Goal: Task Accomplishment & Management: Manage account settings

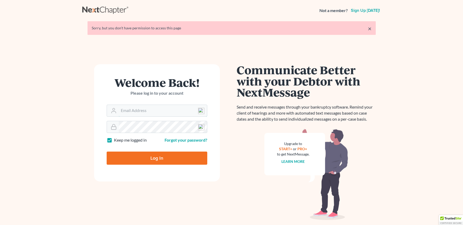
type input "[EMAIL_ADDRESS][DOMAIN_NAME]"
drag, startPoint x: 156, startPoint y: 159, endPoint x: 256, endPoint y: 153, distance: 100.5
click at [156, 159] on input "Log In" at bounding box center [157, 157] width 101 height 13
type input "Thinking..."
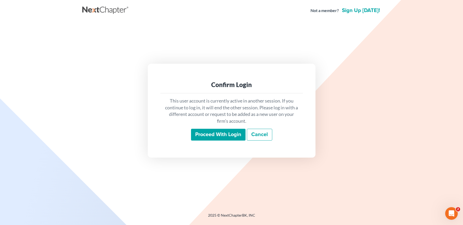
click at [220, 137] on input "Proceed with login" at bounding box center [218, 135] width 54 height 12
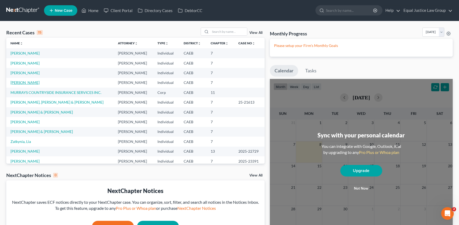
click at [32, 82] on link "McKenna, Ronald" at bounding box center [24, 82] width 29 height 4
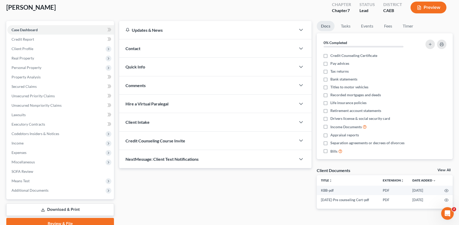
scroll to position [54, 0]
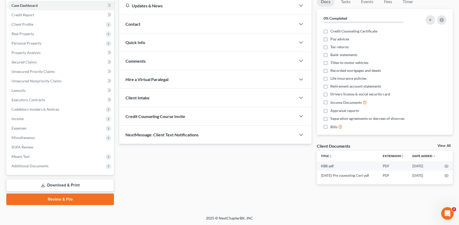
click at [62, 185] on link "Download & Print" at bounding box center [60, 185] width 108 height 12
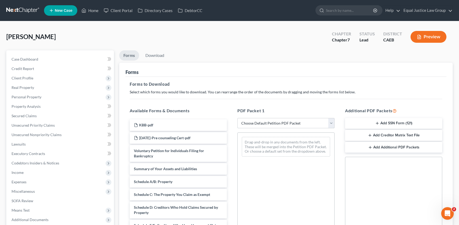
click at [324, 121] on select "Choose Default Petition PDF Packet Complete Bankruptcy Petition (all forms and …" at bounding box center [285, 123] width 97 height 10
click at [306, 108] on h5 "PDF Packet 1" at bounding box center [285, 110] width 97 height 6
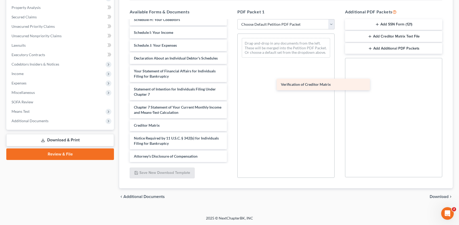
scroll to position [143, 0]
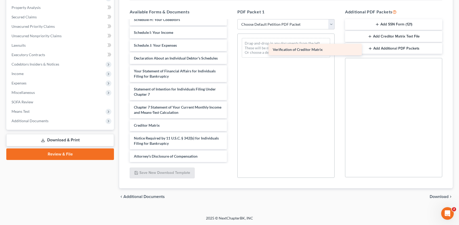
drag, startPoint x: 155, startPoint y: 125, endPoint x: 276, endPoint y: 47, distance: 144.2
click at [231, 47] on div "Verification of Creditor Matrix KBB-pdf 2025-08-27-Pre counseling Cert-pdf Volu…" at bounding box center [178, 22] width 106 height 279
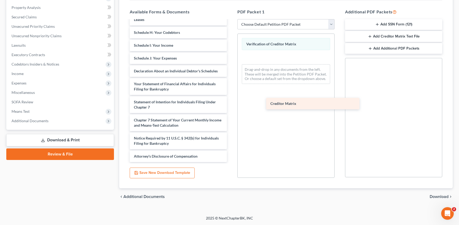
scroll to position [130, 0]
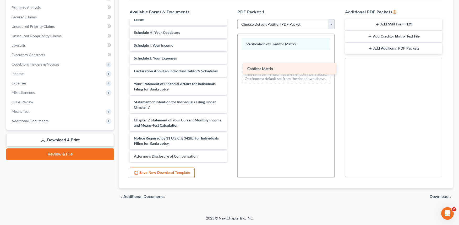
drag, startPoint x: 164, startPoint y: 124, endPoint x: 277, endPoint y: 67, distance: 126.7
click at [231, 67] on div "Creditor Matrix KBB-pdf 2025-08-27-Pre counseling Cert-pdf Voluntary Petition f…" at bounding box center [178, 28] width 106 height 266
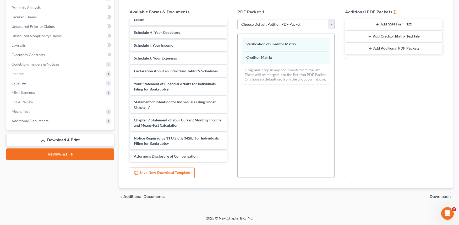
click at [434, 196] on span "Download" at bounding box center [439, 196] width 19 height 4
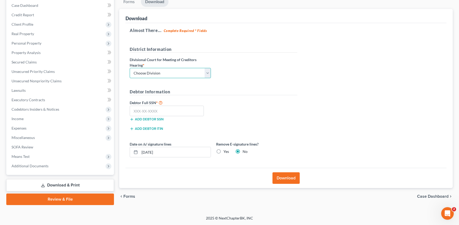
click at [168, 72] on select "Choose Division Fresno Modesto [GEOGRAPHIC_DATA]" at bounding box center [170, 73] width 81 height 10
select select "2"
click at [130, 68] on select "Choose Division Fresno Modesto [GEOGRAPHIC_DATA]" at bounding box center [170, 73] width 81 height 10
click at [157, 110] on input "text" at bounding box center [167, 111] width 74 height 10
paste input "567-86-4254"
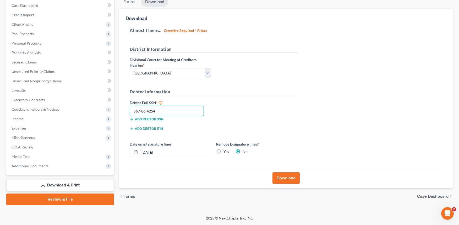
type input "567-86-4254"
click at [267, 90] on h5 "Debtor Information" at bounding box center [214, 92] width 168 height 7
click at [291, 176] on button "Download" at bounding box center [285, 178] width 27 height 12
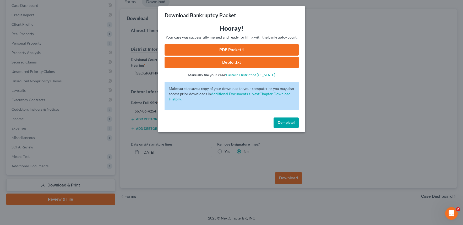
click at [357, 108] on div "Download Bankruptcy Packet Hooray! Your case was successfully merged and ready …" at bounding box center [231, 112] width 463 height 225
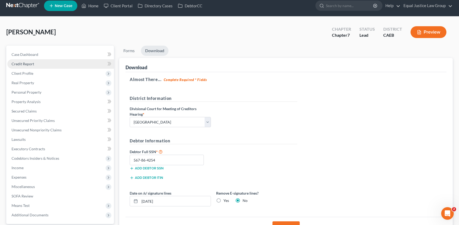
scroll to position [0, 0]
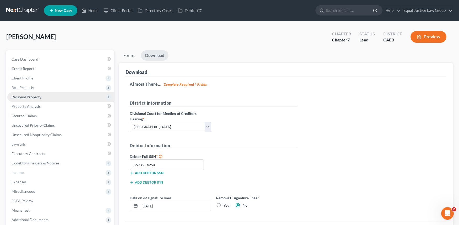
click at [35, 99] on span "Personal Property" at bounding box center [27, 97] width 30 height 4
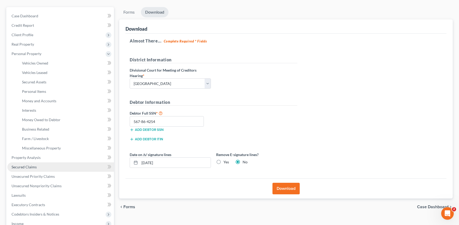
scroll to position [52, 0]
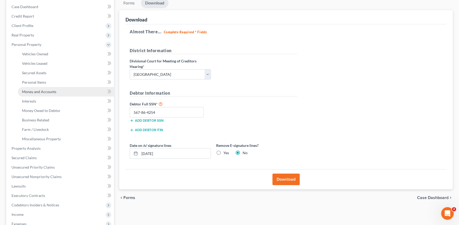
click at [39, 92] on span "Money and Accounts" at bounding box center [39, 91] width 34 height 4
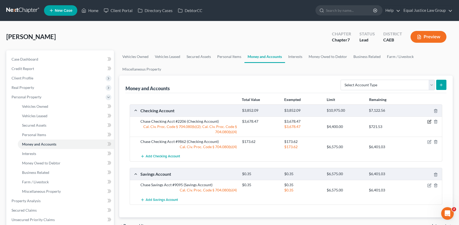
click at [429, 121] on icon "button" at bounding box center [429, 121] width 4 height 4
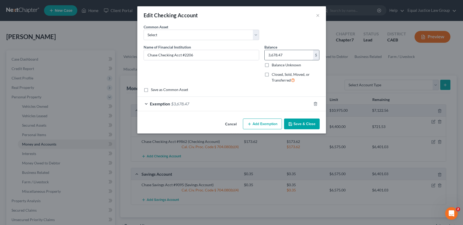
click at [286, 53] on input "3,678.47" at bounding box center [289, 55] width 48 height 10
type input "1,179.54"
click at [169, 103] on span "Exemption" at bounding box center [160, 103] width 20 height 5
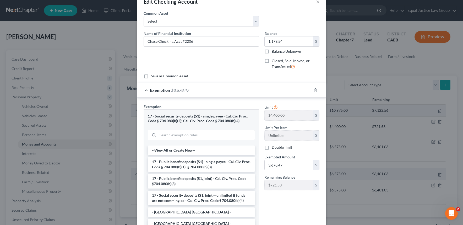
scroll to position [26, 0]
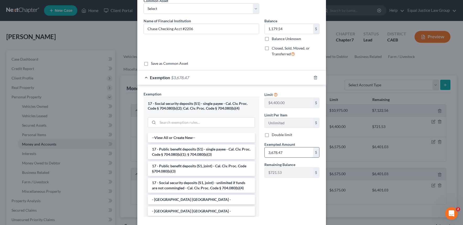
click at [288, 151] on input "3,678.47" at bounding box center [289, 152] width 48 height 10
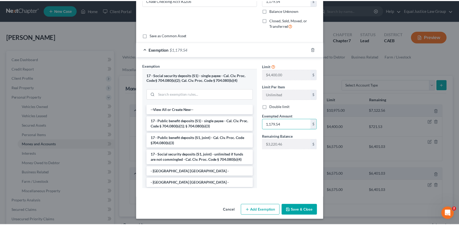
scroll to position [55, 0]
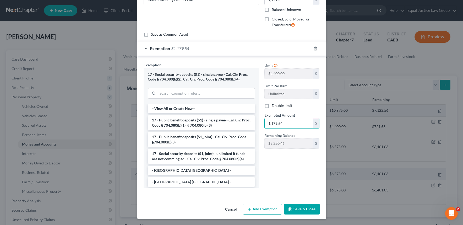
type input "1,179.54"
click at [302, 209] on button "Save & Close" at bounding box center [302, 209] width 36 height 11
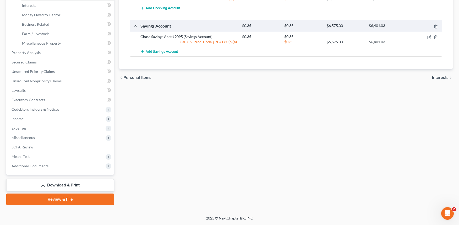
drag, startPoint x: 60, startPoint y: 187, endPoint x: 99, endPoint y: 183, distance: 39.8
click at [60, 187] on link "Download & Print" at bounding box center [60, 185] width 108 height 12
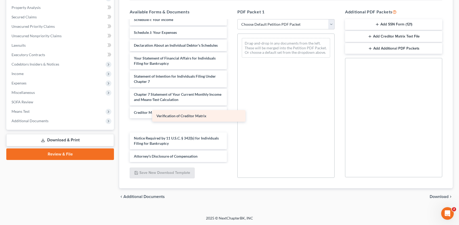
scroll to position [143, 0]
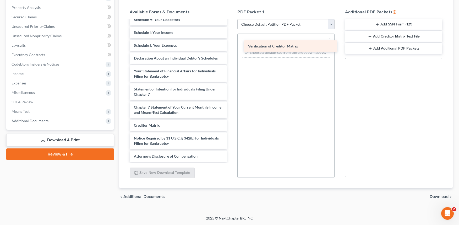
drag, startPoint x: 157, startPoint y: 125, endPoint x: 271, endPoint y: 46, distance: 139.0
click at [231, 46] on div "Verification of Creditor Matrix KBB-pdf 2025-08-27-Pre counseling Cert-pdf Volu…" at bounding box center [178, 22] width 106 height 279
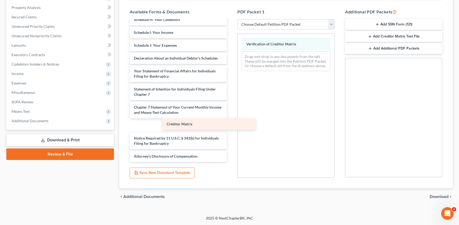
scroll to position [130, 0]
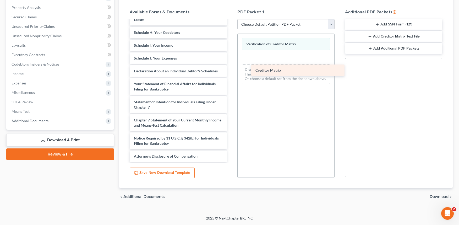
drag, startPoint x: 149, startPoint y: 126, endPoint x: 271, endPoint y: 68, distance: 135.5
click at [231, 68] on div "Creditor Matrix KBB-pdf 2025-08-27-Pre counseling Cert-pdf Voluntary Petition f…" at bounding box center [178, 28] width 106 height 266
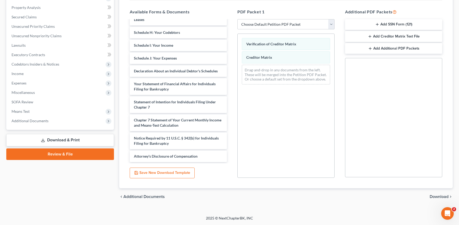
click at [441, 196] on span "Download" at bounding box center [439, 196] width 19 height 4
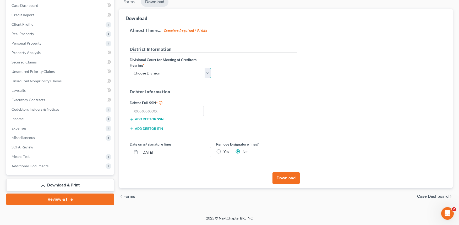
click at [174, 73] on select "Choose Division Fresno Modesto [GEOGRAPHIC_DATA]" at bounding box center [170, 73] width 81 height 10
select select "2"
click at [130, 68] on select "Choose Division Fresno Modesto [GEOGRAPHIC_DATA]" at bounding box center [170, 73] width 81 height 10
click at [159, 106] on input "text" at bounding box center [167, 111] width 74 height 10
paste input "567-86-4254"
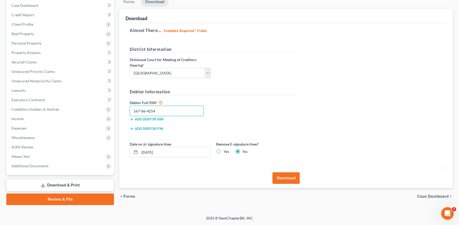
type input "567-86-4254"
drag, startPoint x: 279, startPoint y: 113, endPoint x: 274, endPoint y: 118, distance: 6.9
click at [279, 113] on div "Debtor Full SSN * 567-86-4254 Add debtor SSN" at bounding box center [213, 112] width 173 height 26
click at [291, 178] on button "Download" at bounding box center [285, 178] width 27 height 12
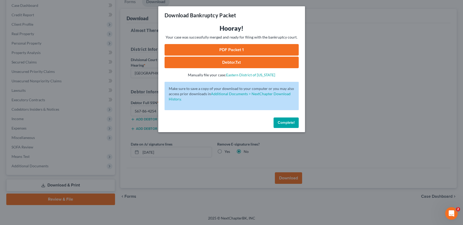
click at [284, 120] on span "Complete!" at bounding box center [286, 122] width 17 height 4
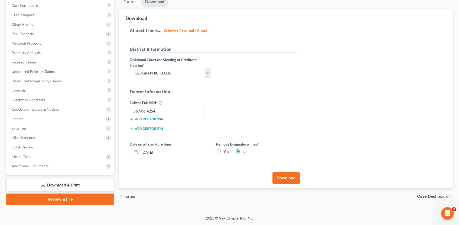
click at [281, 180] on button "Download" at bounding box center [285, 178] width 27 height 12
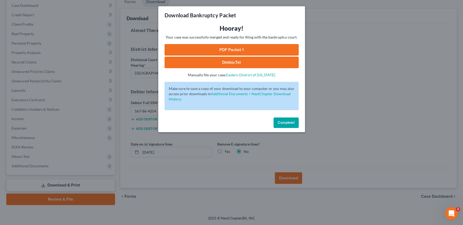
click at [239, 48] on link "PDF Packet 1" at bounding box center [232, 50] width 134 height 12
click at [238, 61] on link "Debtor.txt" at bounding box center [232, 63] width 134 height 12
click at [335, 115] on div "Download Bankruptcy Packet Hooray! Your case was successfully merged and ready …" at bounding box center [231, 112] width 463 height 225
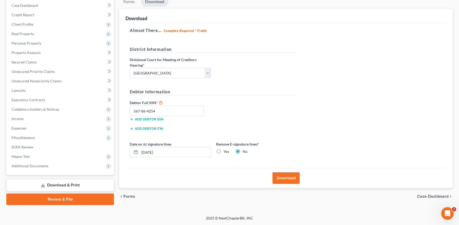
click at [130, 195] on span "Forms" at bounding box center [129, 196] width 12 height 4
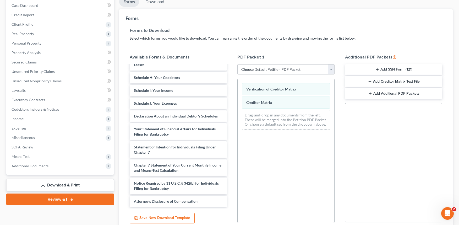
click at [397, 68] on button "Add SSN Form (121)" at bounding box center [393, 69] width 97 height 11
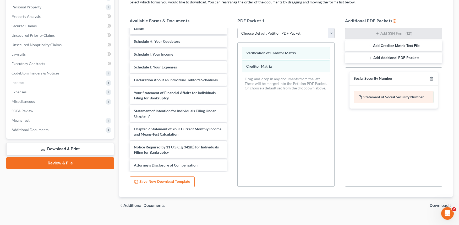
scroll to position [99, 0]
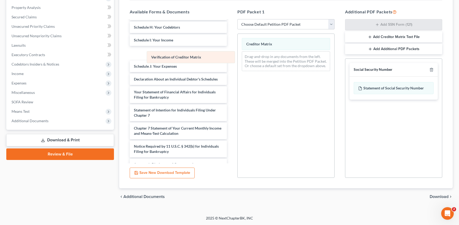
drag, startPoint x: 290, startPoint y: 46, endPoint x: 192, endPoint y: 60, distance: 99.0
click at [238, 60] on div "Verification of Creditor Matrix Verification of Creditor Matrix Creditor Matrix…" at bounding box center [286, 54] width 97 height 41
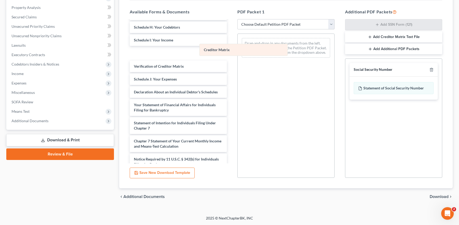
drag, startPoint x: 261, startPoint y: 43, endPoint x: 141, endPoint y: 62, distance: 121.3
click at [238, 62] on div "Creditor Matrix Creditor Matrix Drag-and-drop in any documents from the left. T…" at bounding box center [286, 48] width 97 height 28
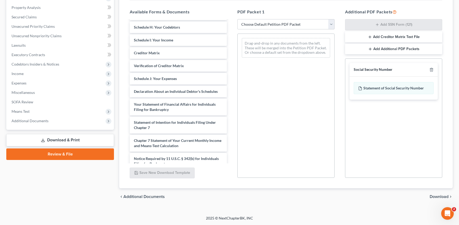
click at [434, 196] on span "Download" at bounding box center [439, 196] width 19 height 4
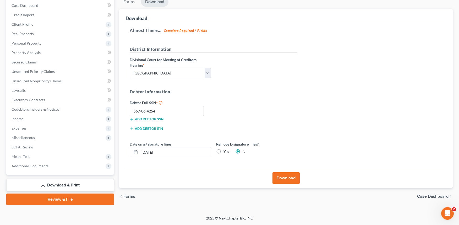
drag, startPoint x: 290, startPoint y: 177, endPoint x: 290, endPoint y: 174, distance: 3.4
click at [290, 177] on button "Download" at bounding box center [285, 178] width 27 height 12
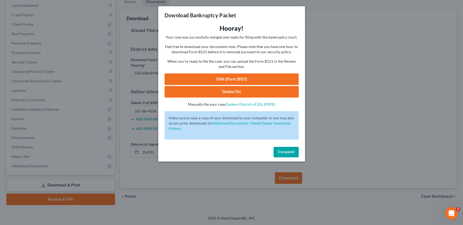
click at [237, 78] on link "SSN (Form B121)" at bounding box center [232, 79] width 134 height 12
click at [338, 84] on div "Download Bankruptcy Packet Hooray! Your case was successfully merged and ready …" at bounding box center [231, 112] width 463 height 225
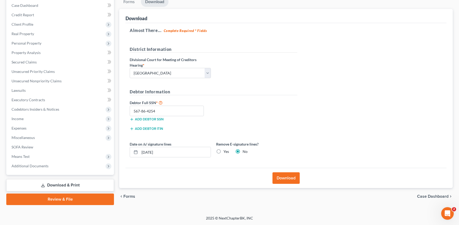
click at [131, 194] on span "Forms" at bounding box center [129, 196] width 12 height 4
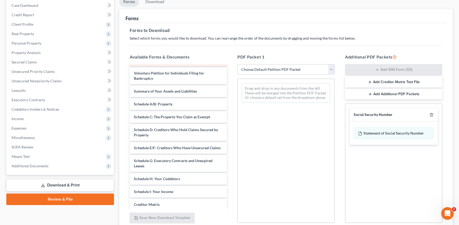
scroll to position [0, 0]
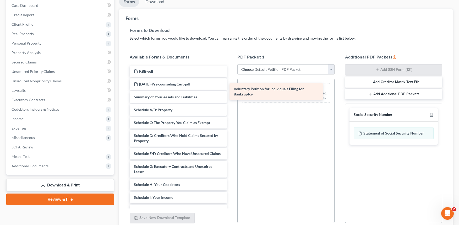
drag, startPoint x: 153, startPoint y: 98, endPoint x: 269, endPoint y: 86, distance: 116.2
click at [231, 86] on div "Voluntary Petition for Individuals Filing for Bankruptcy KBB-pdf 2025-08-27-Pre…" at bounding box center [178, 202] width 106 height 274
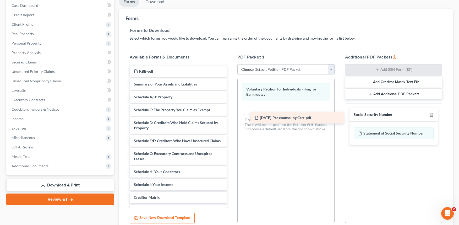
drag, startPoint x: 157, startPoint y: 85, endPoint x: 283, endPoint y: 111, distance: 129.0
click at [231, 112] on div "2025-08-27-Pre counseling Cert-pdf KBB-pdf 2025-08-27-Pre counseling Cert-pdf S…" at bounding box center [178, 195] width 106 height 261
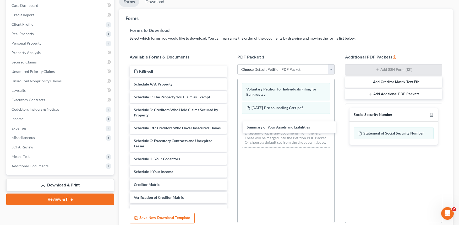
drag, startPoint x: 144, startPoint y: 85, endPoint x: 256, endPoint y: 127, distance: 120.5
click at [231, 128] on div "Summary of Your Assets and Liabilities KBB-pdf Summary of Your Assets and Liabi…" at bounding box center [178, 189] width 106 height 248
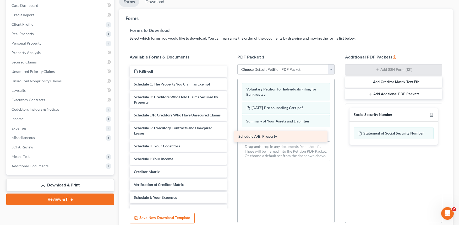
drag, startPoint x: 144, startPoint y: 84, endPoint x: 251, endPoint y: 135, distance: 118.9
click at [231, 135] on div "Schedule A/B: Property KBB-pdf Schedule A/B: Property Schedule C: The Property …" at bounding box center [178, 183] width 106 height 236
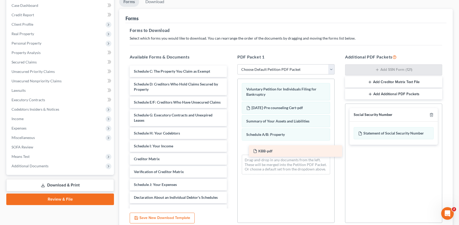
drag, startPoint x: 140, startPoint y: 71, endPoint x: 259, endPoint y: 150, distance: 142.6
click at [231, 150] on div "KBB-pdf KBB-pdf Schedule C: The Property You Claim as Exempt Schedule D: Credit…" at bounding box center [178, 176] width 106 height 223
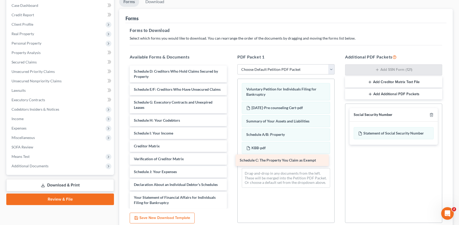
drag, startPoint x: 144, startPoint y: 71, endPoint x: 252, endPoint y: 161, distance: 140.4
click at [231, 161] on div "Schedule C: The Property You Claim as Exempt Schedule C: The Property You Claim…" at bounding box center [178, 170] width 106 height 210
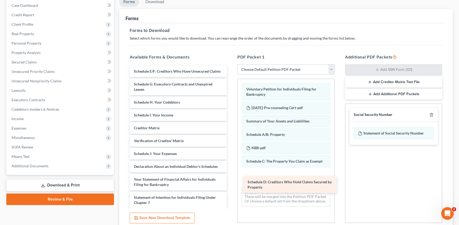
drag, startPoint x: 150, startPoint y: 73, endPoint x: 264, endPoint y: 182, distance: 158.1
click at [231, 182] on div "Schedule D: Creditors Who Hold Claims Secured by Property Schedule D: Creditors…" at bounding box center [178, 161] width 106 height 192
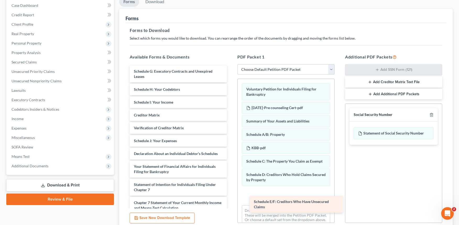
drag, startPoint x: 146, startPoint y: 75, endPoint x: 265, endPoint y: 204, distance: 176.3
click at [231, 205] on div "Schedule E/F: Creditors Who Have Unsecured Claims Schedule E/F: Creditors Who H…" at bounding box center [178, 154] width 106 height 179
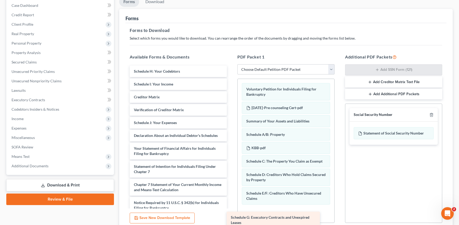
drag, startPoint x: 152, startPoint y: 75, endPoint x: 249, endPoint y: 221, distance: 175.6
click at [231, 221] on div "Schedule G: Executory Contracts and Unexpired Leases Schedule G: Executory Cont…" at bounding box center [178, 145] width 106 height 161
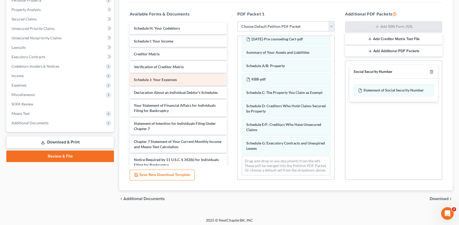
scroll to position [99, 0]
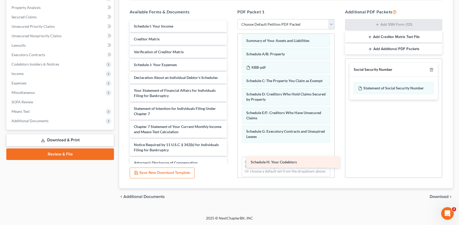
drag, startPoint x: 152, startPoint y: 25, endPoint x: 266, endPoint y: 159, distance: 175.4
click at [231, 159] on div "Schedule H: Your Codebtors Schedule H: Your Codebtors Schedule I: Your Income C…" at bounding box center [178, 94] width 106 height 148
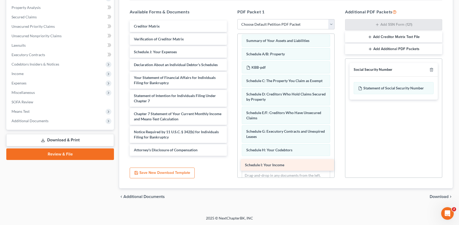
drag, startPoint x: 145, startPoint y: 25, endPoint x: 256, endPoint y: 164, distance: 177.6
click at [231, 156] on div "Schedule I: Your Income Schedule I: Your Income Creditor Matrix Verification of…" at bounding box center [178, 87] width 106 height 135
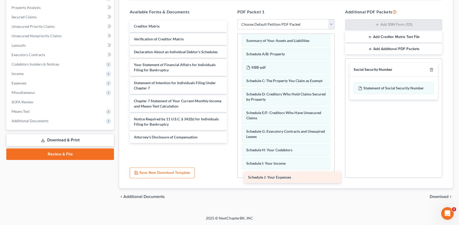
drag, startPoint x: 145, startPoint y: 52, endPoint x: 259, endPoint y: 177, distance: 169.5
click at [231, 143] on div "Schedule J: Your Expenses Creditor Matrix Verification of Creditor Matrix Sched…" at bounding box center [178, 81] width 106 height 122
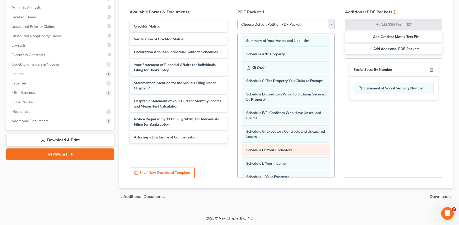
scroll to position [75, 0]
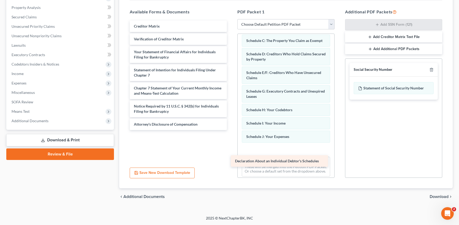
drag, startPoint x: 144, startPoint y: 51, endPoint x: 245, endPoint y: 159, distance: 148.8
click at [231, 130] on div "Declaration About an Individual Debtor's Schedules Creditor Matrix Verification…" at bounding box center [178, 75] width 106 height 110
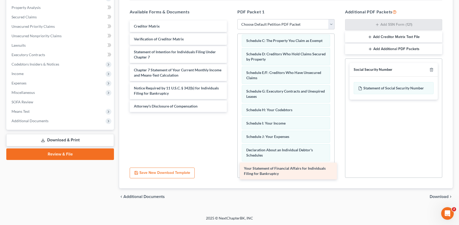
drag, startPoint x: 147, startPoint y: 54, endPoint x: 257, endPoint y: 170, distance: 159.9
click at [231, 112] on div "Your Statement of Financial Affairs for Individuals Filing for Bankruptcy Credi…" at bounding box center [178, 65] width 106 height 91
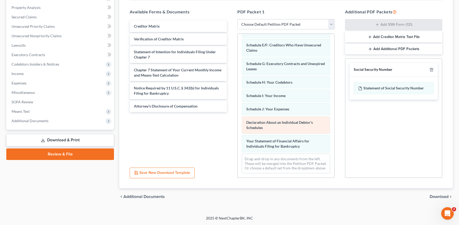
scroll to position [113, 0]
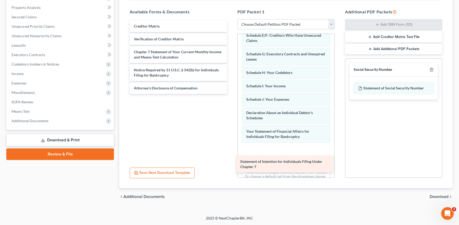
drag, startPoint x: 150, startPoint y: 55, endPoint x: 256, endPoint y: 164, distance: 152.3
click at [231, 94] on div "Statement of Intention for Individuals Filing Under Chapter 7 Creditor Matrix V…" at bounding box center [178, 56] width 106 height 73
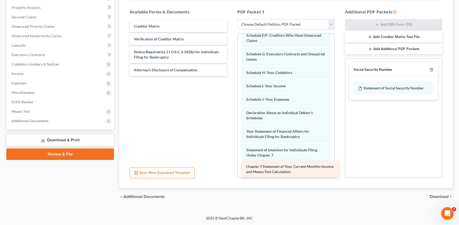
drag, startPoint x: 159, startPoint y: 53, endPoint x: 271, endPoint y: 167, distance: 159.9
click at [231, 76] on div "Chapter 7 Statement of Your Current Monthly Income and Means-Test Calculation C…" at bounding box center [178, 47] width 106 height 55
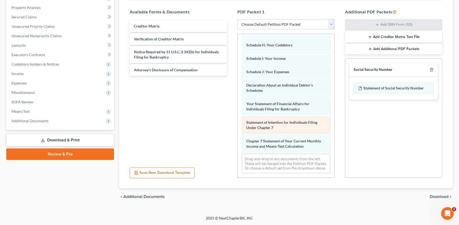
scroll to position [150, 0]
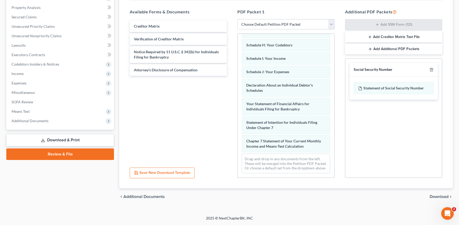
click at [436, 195] on span "Download" at bounding box center [439, 196] width 19 height 4
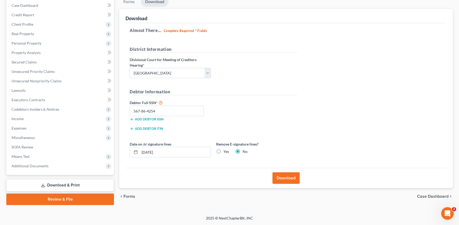
scroll to position [54, 0]
click at [291, 177] on button "Download" at bounding box center [285, 178] width 27 height 12
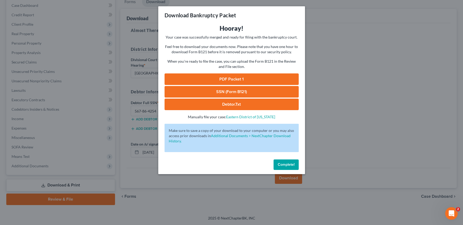
click at [225, 78] on link "PDF Packet 1" at bounding box center [232, 79] width 134 height 12
click at [337, 98] on div "Download Bankruptcy Packet Hooray! Your case was successfully merged and ready …" at bounding box center [231, 112] width 463 height 225
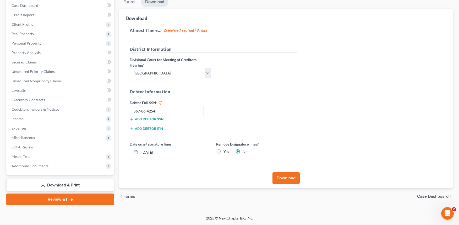
click at [128, 196] on span "Forms" at bounding box center [129, 196] width 12 height 4
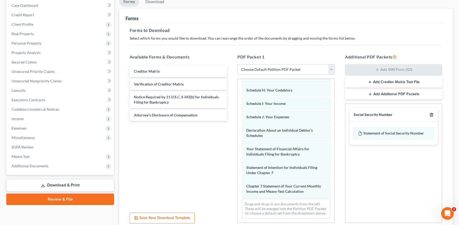
click at [432, 113] on icon "button" at bounding box center [431, 114] width 2 height 3
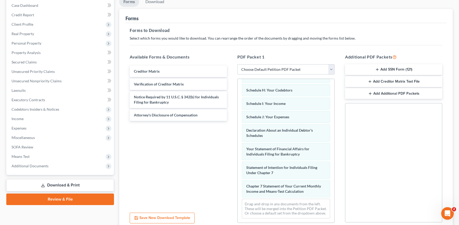
click at [392, 81] on button "Add Creditor Matrix Text File" at bounding box center [393, 81] width 97 height 11
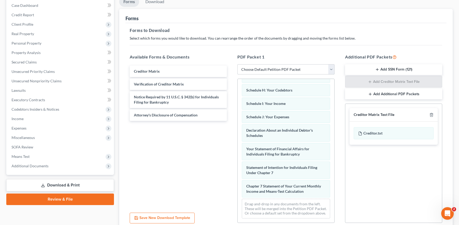
click at [331, 70] on select "Choose Default Petition PDF Packet Complete Bankruptcy Petition (all forms and …" at bounding box center [285, 69] width 97 height 10
click at [237, 64] on select "Choose Default Petition PDF Packet Complete Bankruptcy Petition (all forms and …" at bounding box center [285, 69] width 97 height 10
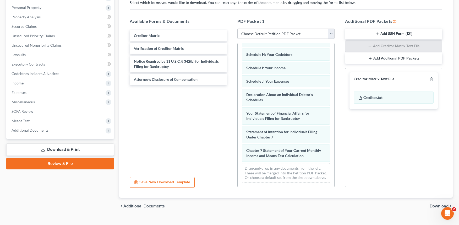
scroll to position [99, 0]
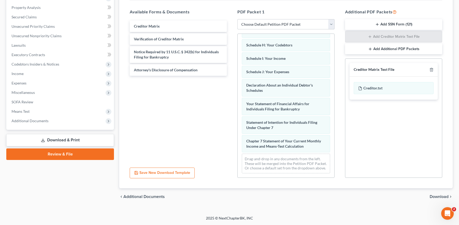
click at [333, 23] on select "Choose Default Petition PDF Packet Complete Bankruptcy Petition (all forms and …" at bounding box center [285, 24] width 97 height 10
click at [211, 121] on div "Creditor Matrix Verification of Creditor Matrix Notice Required by 11 U.S.C. § …" at bounding box center [178, 91] width 106 height 144
click at [330, 22] on select "Choose Default Petition PDF Packet Complete Bankruptcy Petition (all forms and …" at bounding box center [285, 24] width 97 height 10
click at [237, 19] on select "Choose Default Petition PDF Packet Complete Bankruptcy Petition (all forms and …" at bounding box center [285, 24] width 97 height 10
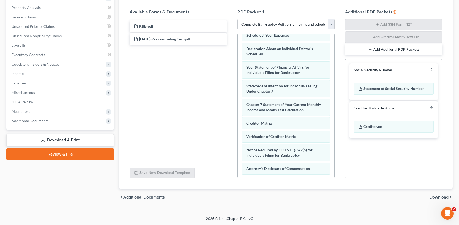
scroll to position [182, 0]
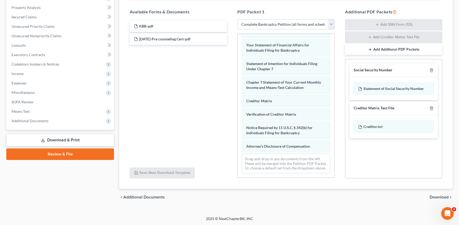
click at [332, 22] on select "Choose Default Petition PDF Packet Complete Bankruptcy Petition (all forms and …" at bounding box center [285, 24] width 97 height 10
select select "8"
click at [237, 19] on select "Choose Default Petition PDF Packet Complete Bankruptcy Petition (all forms and …" at bounding box center [285, 24] width 97 height 10
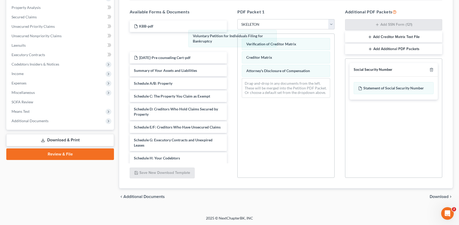
drag, startPoint x: 263, startPoint y: 45, endPoint x: 156, endPoint y: 32, distance: 107.4
click at [238, 34] on div "Voluntary Petition for Individuals Filing for Bankruptcy Voluntary Petition for…" at bounding box center [286, 68] width 97 height 68
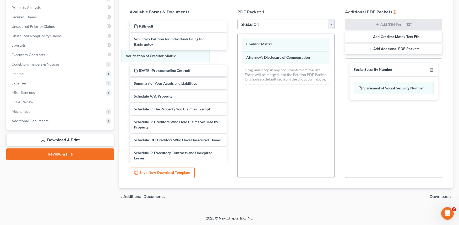
drag, startPoint x: 249, startPoint y: 42, endPoint x: 137, endPoint y: 53, distance: 112.9
click at [238, 54] on div "Verification of Creditor Matrix Verification of Creditor Matrix Creditor Matrix…" at bounding box center [286, 61] width 97 height 55
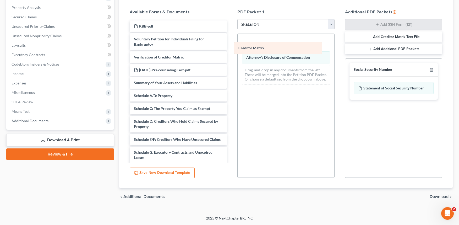
drag, startPoint x: 263, startPoint y: 43, endPoint x: 195, endPoint y: 57, distance: 69.1
click at [238, 57] on div "Creditor Matrix Creditor Matrix Creditor Matrix Attorney's Disclosure of Compen…" at bounding box center [286, 61] width 97 height 55
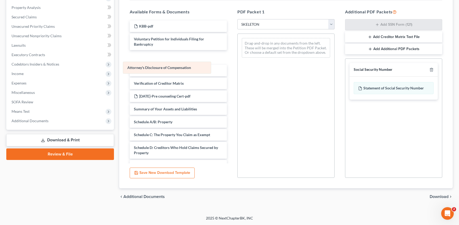
drag, startPoint x: 277, startPoint y: 45, endPoint x: 157, endPoint y: 68, distance: 122.0
click at [238, 62] on div "Attorney's Disclosure of Compensation Attorney's Disclosure of Compensation Dra…" at bounding box center [286, 48] width 97 height 28
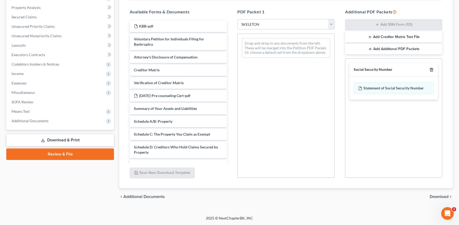
click at [432, 69] on polyline "button" at bounding box center [431, 69] width 3 height 0
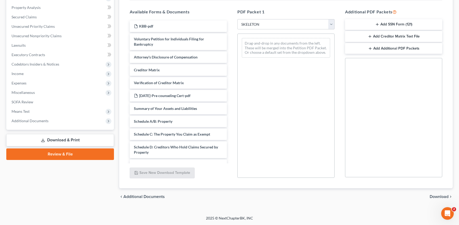
click at [398, 37] on button "Add Creditor Matrix Text File" at bounding box center [393, 36] width 97 height 11
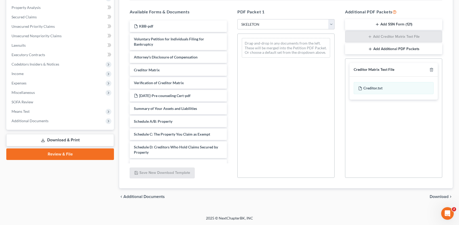
click at [435, 195] on span "Download" at bounding box center [439, 196] width 19 height 4
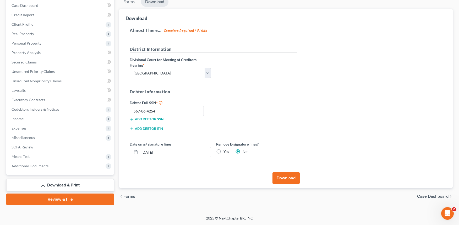
click at [284, 179] on button "Download" at bounding box center [285, 178] width 27 height 12
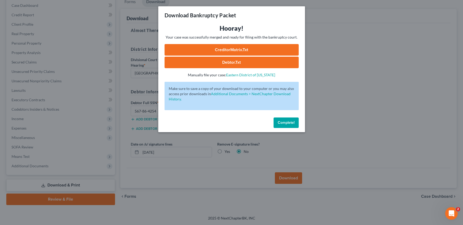
click at [241, 50] on link "CreditorMatrix.txt" at bounding box center [232, 50] width 134 height 12
click at [346, 117] on div "Download Bankruptcy Packet Hooray! Your case was successfully merged and ready …" at bounding box center [231, 112] width 463 height 225
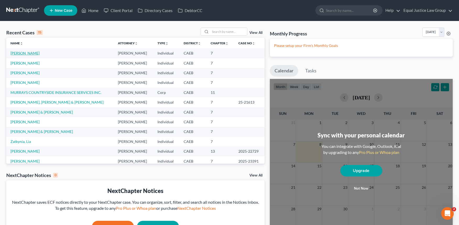
drag, startPoint x: 31, startPoint y: 55, endPoint x: 33, endPoint y: 52, distance: 3.4
click at [31, 54] on link "[PERSON_NAME]" at bounding box center [24, 53] width 29 height 4
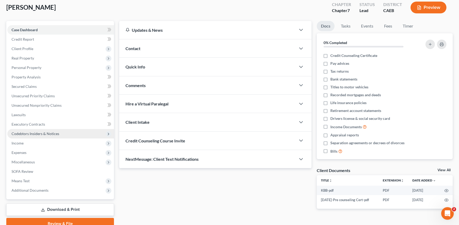
scroll to position [54, 0]
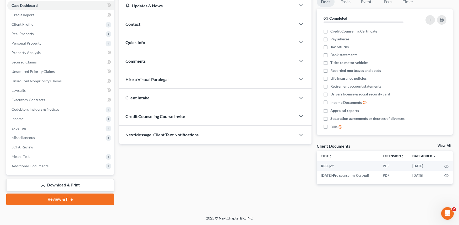
click at [47, 184] on link "Download & Print" at bounding box center [60, 185] width 108 height 12
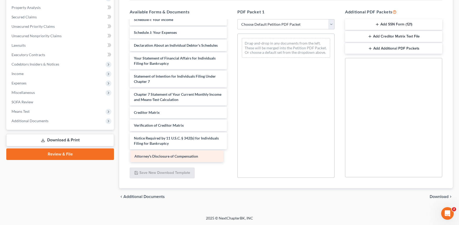
scroll to position [143, 0]
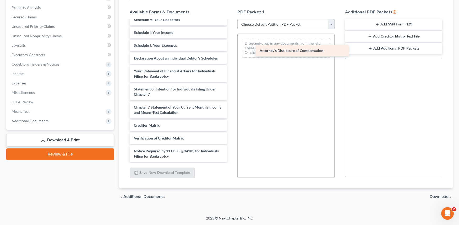
drag, startPoint x: 166, startPoint y: 156, endPoint x: 290, endPoint y: 50, distance: 163.9
click at [231, 50] on div "Attorney's Disclosure of Compensation KBB-pdf [DATE]-Pre counseling Cert-pdf Vo…" at bounding box center [178, 22] width 106 height 279
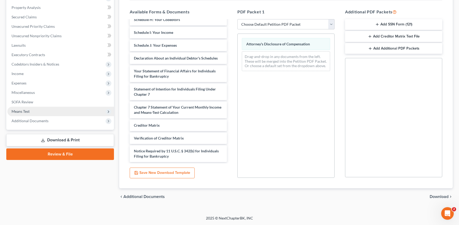
click at [36, 111] on span "Means Test" at bounding box center [60, 111] width 107 height 9
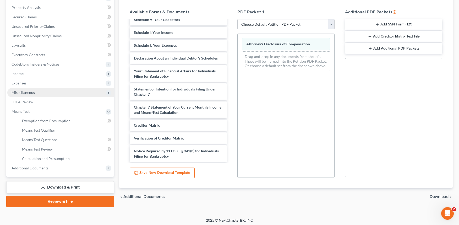
click at [34, 92] on span "Miscellaneous" at bounding box center [23, 92] width 23 height 4
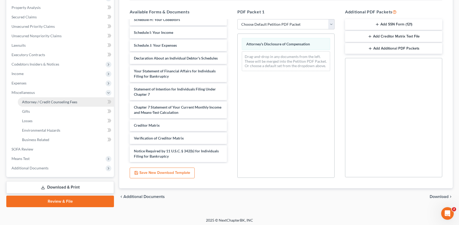
drag, startPoint x: 42, startPoint y: 101, endPoint x: 51, endPoint y: 103, distance: 8.7
click at [42, 101] on span "Attorney / Credit Counseling Fees" at bounding box center [49, 102] width 55 height 4
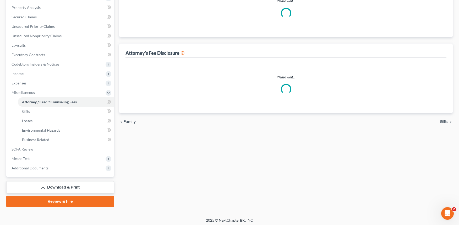
scroll to position [1, 0]
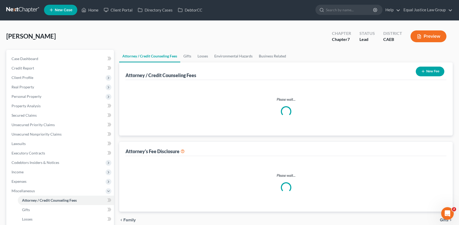
select select "0"
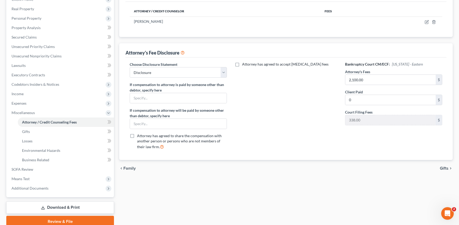
scroll to position [101, 0]
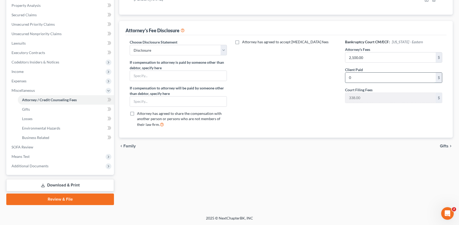
click at [358, 79] on input "0" at bounding box center [390, 78] width 90 height 10
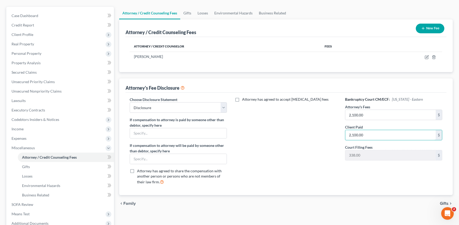
scroll to position [22, 0]
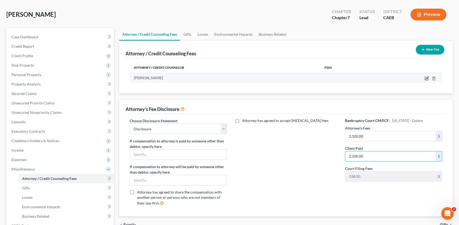
type input "2,100.00"
click at [426, 79] on icon "button" at bounding box center [427, 78] width 4 height 4
select select "4"
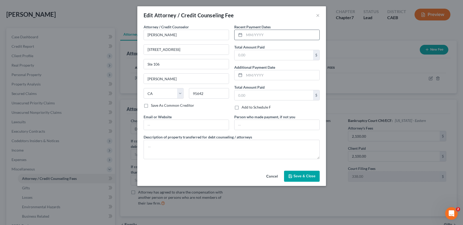
click at [261, 34] on input "text" at bounding box center [281, 35] width 75 height 10
drag, startPoint x: 241, startPoint y: 53, endPoint x: 241, endPoint y: 50, distance: 2.6
click at [241, 51] on input "text" at bounding box center [273, 55] width 79 height 10
type input "0.00"
click at [303, 175] on span "Save & Close" at bounding box center [304, 176] width 22 height 4
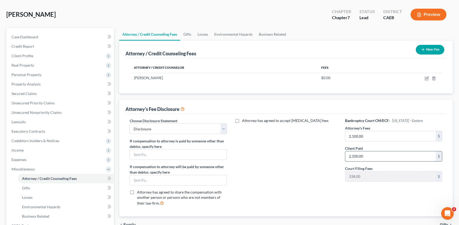
click at [373, 154] on input "2,100.00" at bounding box center [390, 156] width 90 height 10
click at [374, 134] on input "2,100.00" at bounding box center [390, 136] width 90 height 10
type input "0.00"
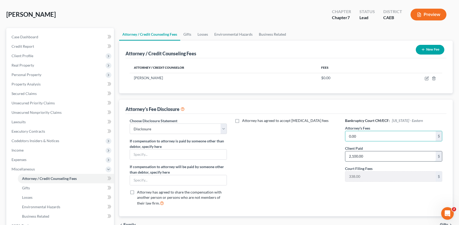
click at [375, 157] on input "2,100.00" at bounding box center [390, 156] width 90 height 10
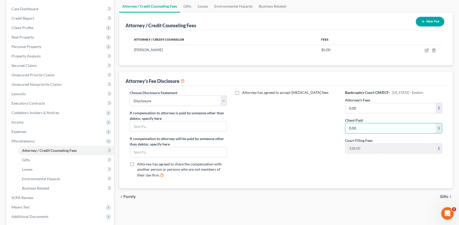
scroll to position [75, 0]
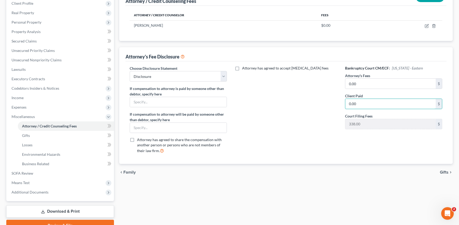
type input "0.00"
click at [442, 170] on span "Gifts" at bounding box center [444, 172] width 9 height 4
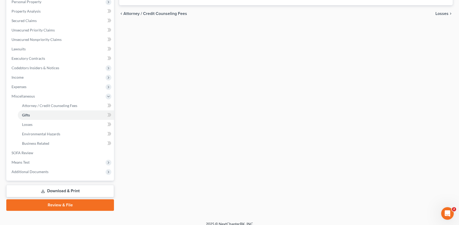
scroll to position [101, 0]
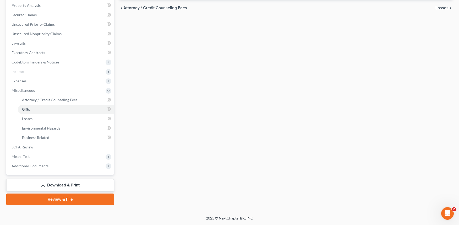
click at [65, 184] on link "Download & Print" at bounding box center [60, 185] width 108 height 12
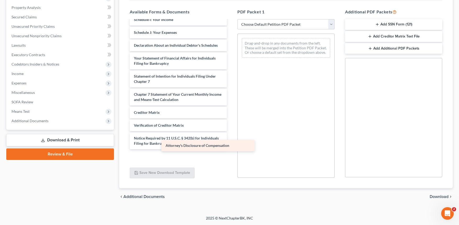
scroll to position [143, 0]
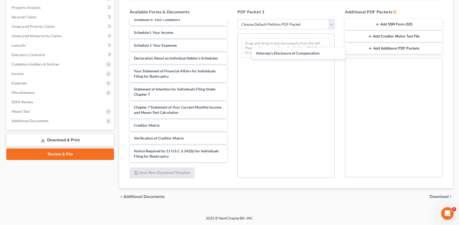
drag, startPoint x: 163, startPoint y: 156, endPoint x: 281, endPoint y: 47, distance: 160.9
click at [231, 48] on div "Attorney's Disclosure of Compensation KBB-pdf [DATE]-Pre counseling Cert-pdf Vo…" at bounding box center [178, 22] width 106 height 279
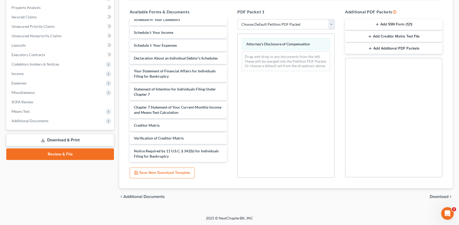
click at [286, 96] on div "Attorney's Disclosure of Compensation Drag-and-drop in any documents from the l…" at bounding box center [285, 106] width 97 height 144
click at [441, 196] on span "Download" at bounding box center [439, 196] width 19 height 4
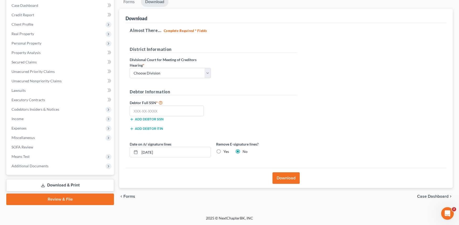
scroll to position [54, 0]
click at [163, 105] on label "Debtor Full SSN *" at bounding box center [170, 102] width 86 height 6
click at [209, 71] on select "Choose Division Fresno Modesto [GEOGRAPHIC_DATA]" at bounding box center [170, 73] width 81 height 10
select select "2"
click at [130, 68] on select "Choose Division Fresno Modesto [GEOGRAPHIC_DATA]" at bounding box center [170, 73] width 81 height 10
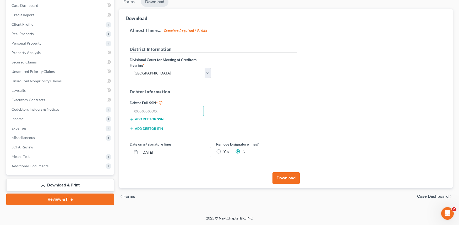
click at [171, 112] on input "text" at bounding box center [167, 111] width 74 height 10
click at [151, 108] on input "text" at bounding box center [167, 111] width 74 height 10
paste input "567-86-4254"
type input "567-86-4254"
click at [232, 102] on div "Debtor Full SSN * 567-86-4254 Add debtor SSN" at bounding box center [213, 112] width 173 height 26
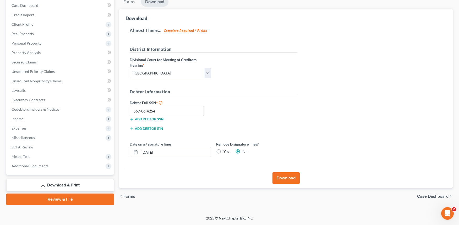
click at [292, 179] on button "Download" at bounding box center [285, 178] width 27 height 12
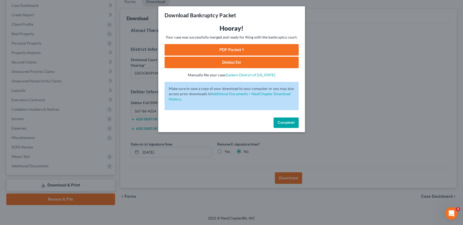
click at [240, 49] on link "PDF Packet 1" at bounding box center [232, 50] width 134 height 12
click at [382, 62] on div "Download Bankruptcy Packet Hooray! Your case was successfully merged and ready …" at bounding box center [231, 112] width 463 height 225
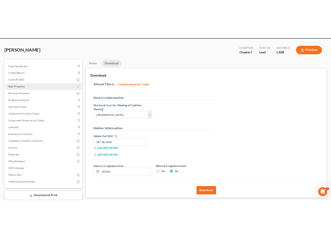
scroll to position [0, 0]
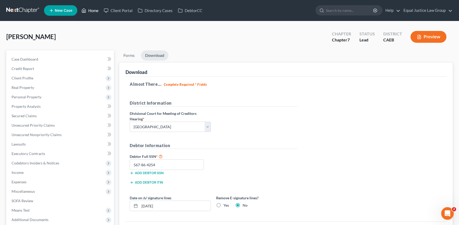
click at [90, 10] on link "Home" at bounding box center [90, 10] width 22 height 9
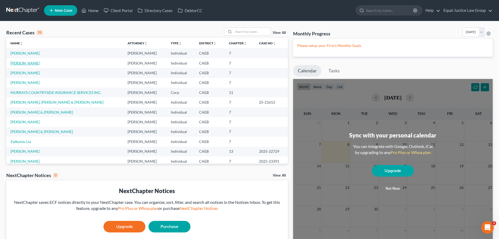
click at [26, 61] on link "[PERSON_NAME]" at bounding box center [24, 63] width 29 height 4
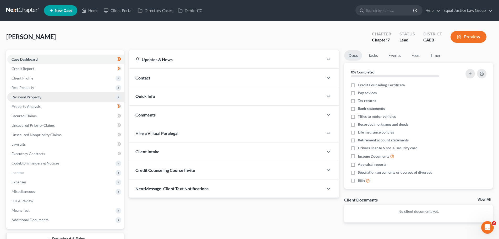
click at [42, 97] on span "Personal Property" at bounding box center [65, 96] width 117 height 9
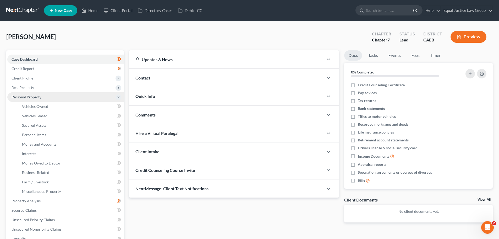
click at [46, 99] on span "Personal Property" at bounding box center [65, 96] width 117 height 9
